Goal: Navigation & Orientation: Find specific page/section

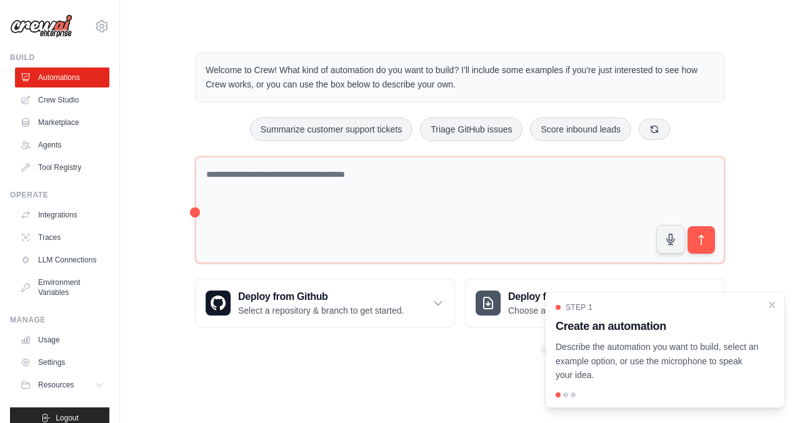
scroll to position [16, 0]
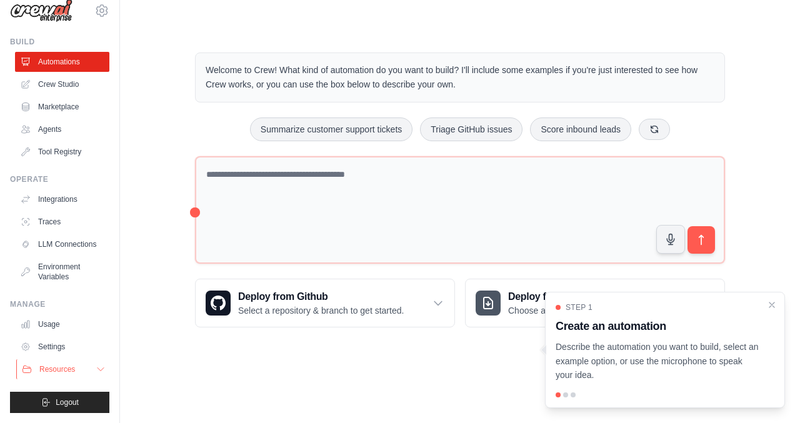
click at [86, 369] on button "Resources" at bounding box center [63, 369] width 94 height 20
click at [48, 125] on link "Agents" at bounding box center [63, 129] width 94 height 20
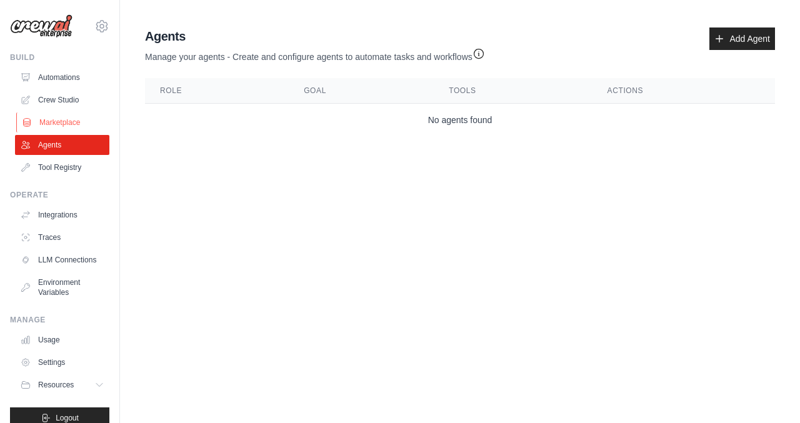
click at [54, 114] on link "Marketplace" at bounding box center [63, 123] width 94 height 20
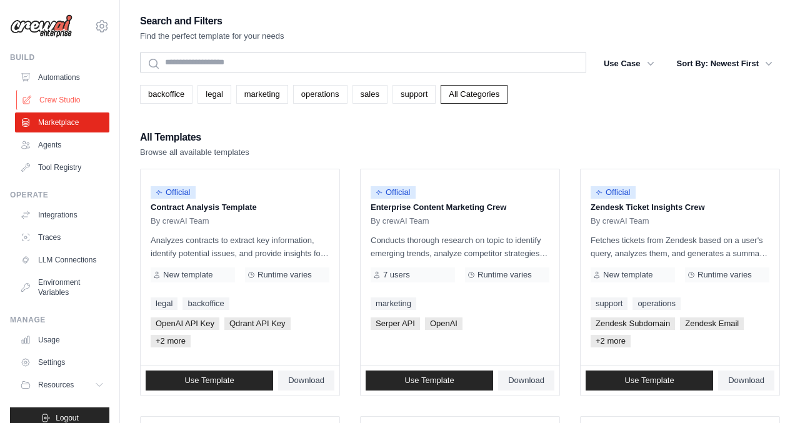
click at [53, 98] on link "Crew Studio" at bounding box center [63, 100] width 94 height 20
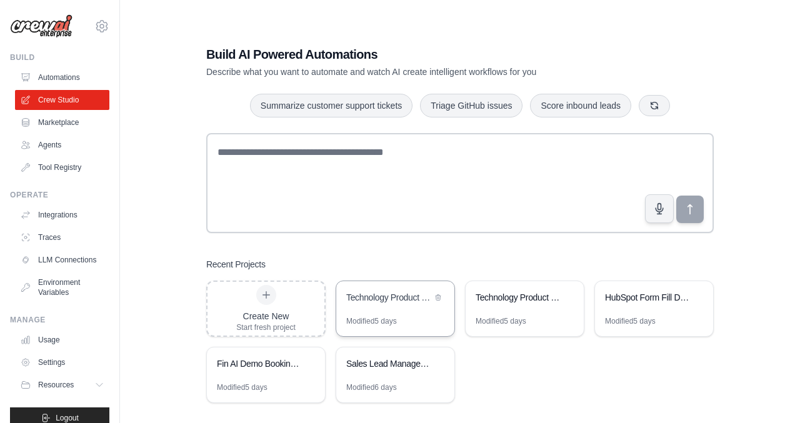
click at [369, 295] on div "Technology Product Research Automation" at bounding box center [389, 297] width 86 height 13
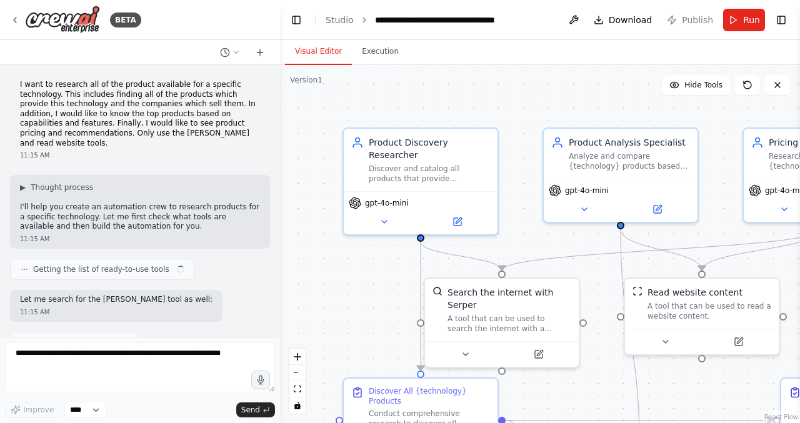
scroll to position [462, 0]
